Goal: Book appointment/travel/reservation

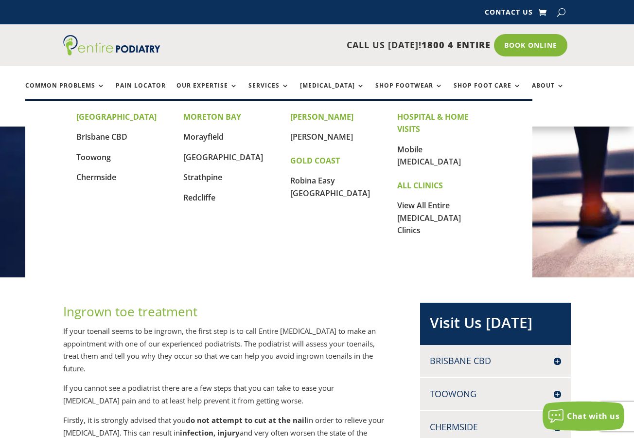
click at [74, 106] on link "Locations" at bounding box center [49, 116] width 49 height 21
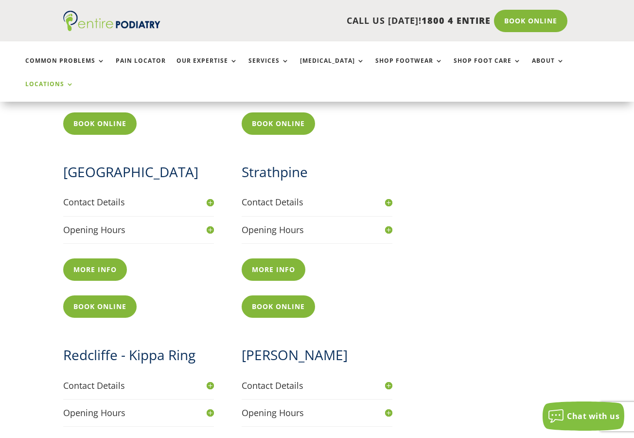
scroll to position [778, 0]
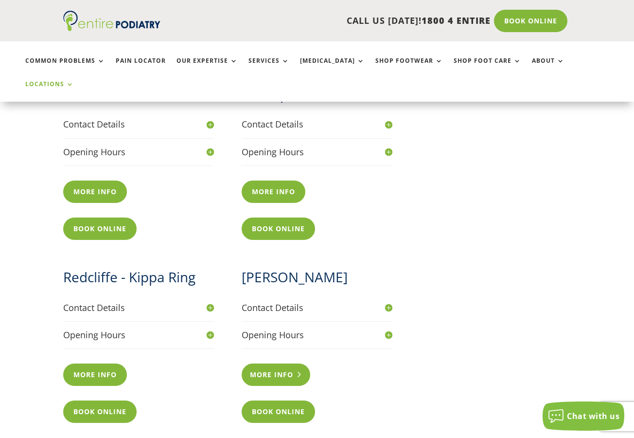
click at [272, 363] on link "More info" at bounding box center [276, 374] width 69 height 22
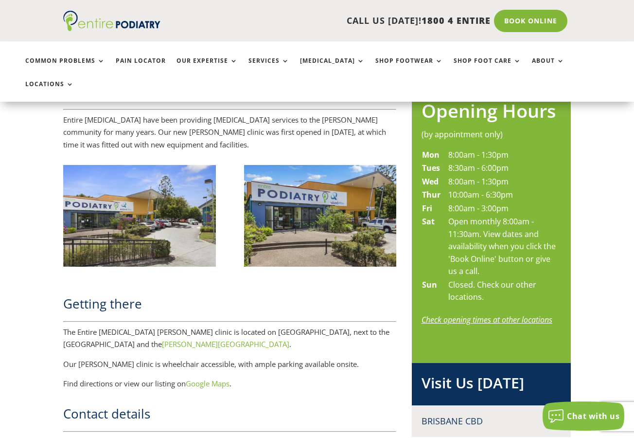
scroll to position [545, 0]
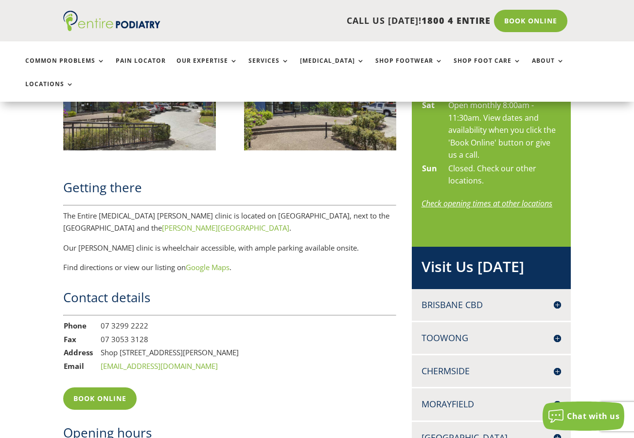
click at [464, 256] on h2 "Visit Us Today" at bounding box center [492, 268] width 140 height 25
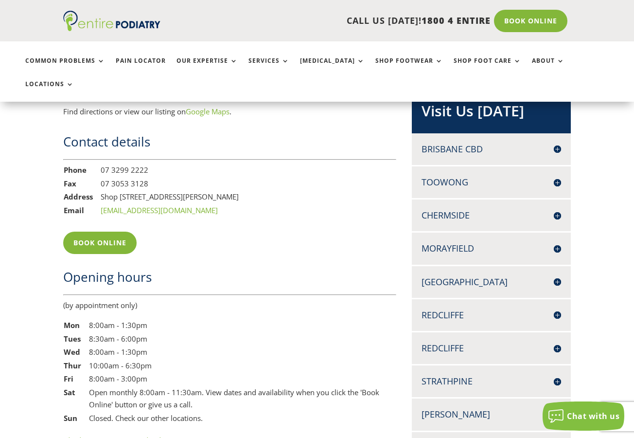
scroll to position [739, 0]
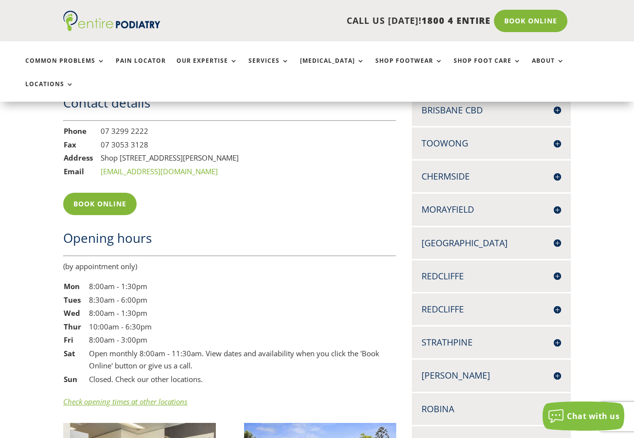
click at [495, 369] on h4 "[PERSON_NAME]" at bounding box center [492, 375] width 140 height 12
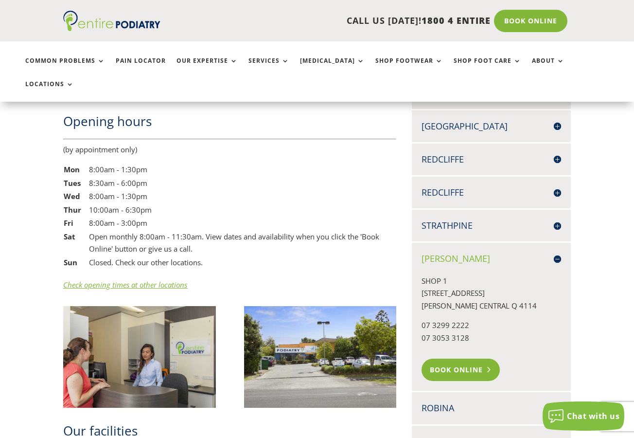
click at [470, 358] on link "Book Online" at bounding box center [461, 369] width 78 height 22
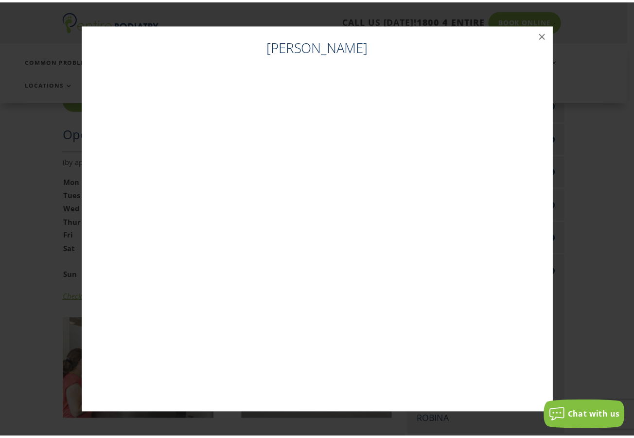
scroll to position [843, 0]
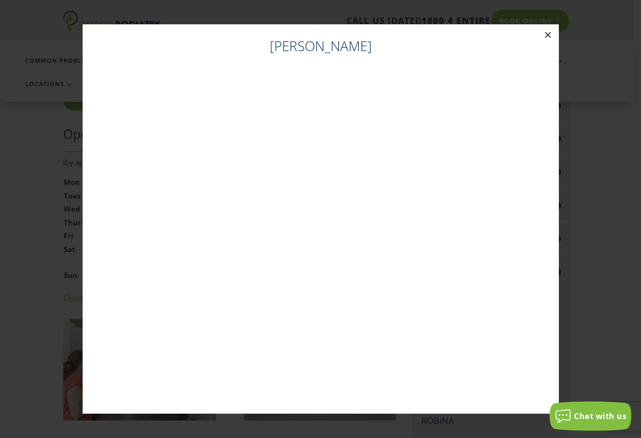
drag, startPoint x: 549, startPoint y: 32, endPoint x: 531, endPoint y: 20, distance: 20.8
click at [549, 32] on button "×" at bounding box center [548, 34] width 21 height 21
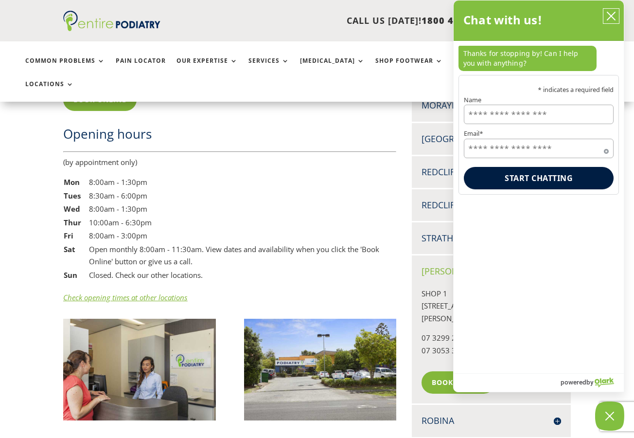
drag, startPoint x: 610, startPoint y: 15, endPoint x: 597, endPoint y: 1, distance: 18.9
click at [610, 15] on icon "close chatbox" at bounding box center [611, 16] width 8 height 8
